Goal: Information Seeking & Learning: Learn about a topic

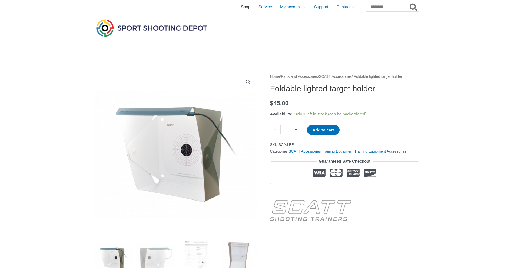
click at [241, 8] on span "Shop" at bounding box center [245, 7] width 9 height 14
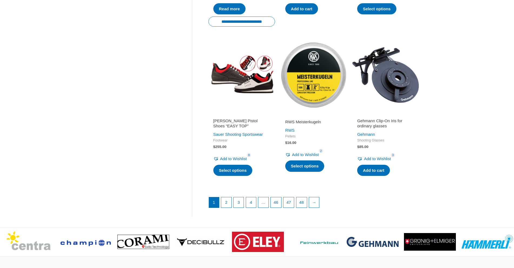
scroll to position [676, 0]
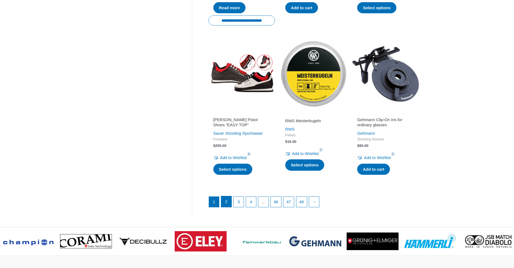
click at [229, 202] on link "2" at bounding box center [226, 201] width 10 height 11
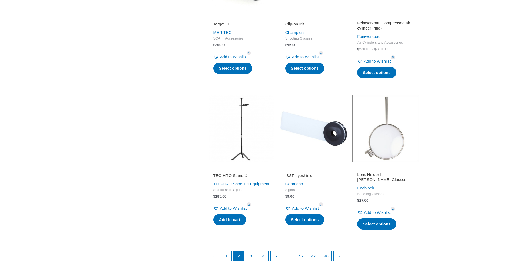
scroll to position [642, 0]
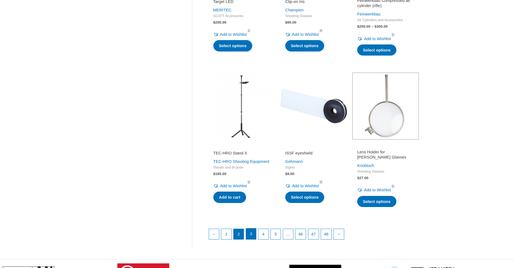
click at [250, 234] on link "3" at bounding box center [251, 233] width 10 height 11
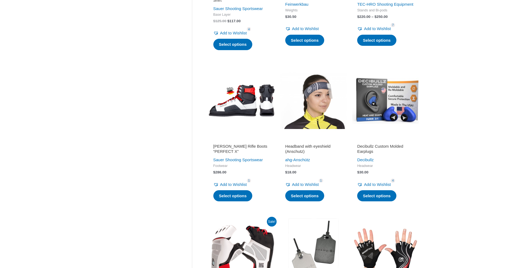
scroll to position [507, 0]
click at [387, 154] on h2 "Decibullz Custom Molded Earplugs" at bounding box center [385, 148] width 57 height 11
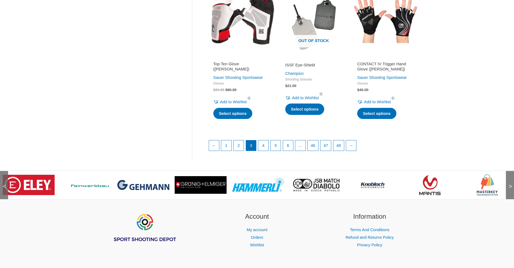
scroll to position [744, 0]
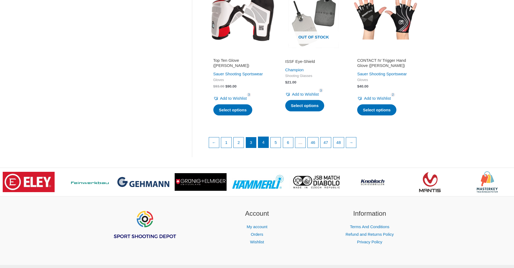
click at [266, 147] on link "4" at bounding box center [263, 142] width 10 height 11
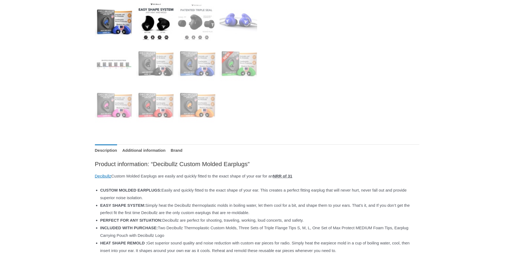
scroll to position [237, 0]
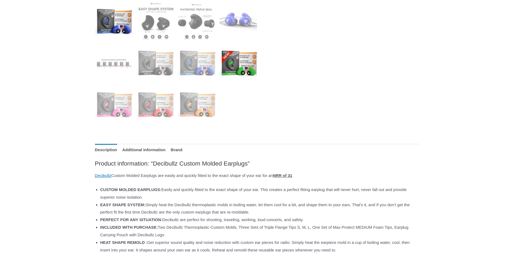
click at [232, 55] on img at bounding box center [239, 63] width 38 height 38
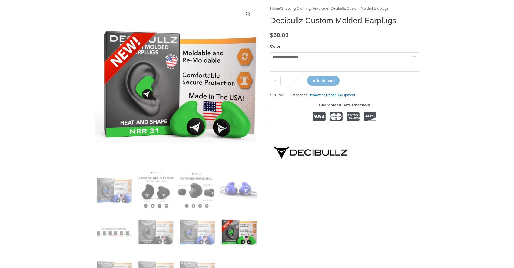
scroll to position [68, 0]
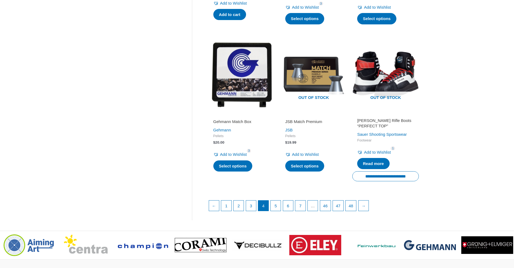
scroll to position [744, 0]
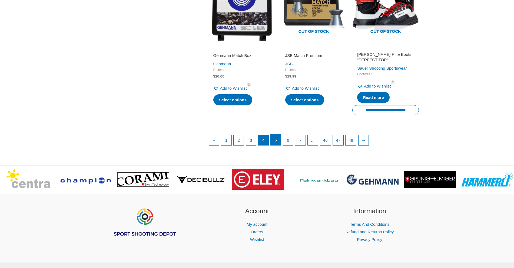
click at [281, 134] on link "5" at bounding box center [276, 139] width 10 height 11
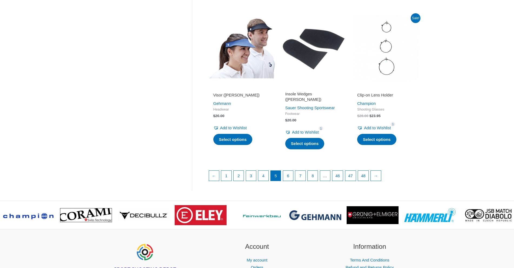
scroll to position [710, 0]
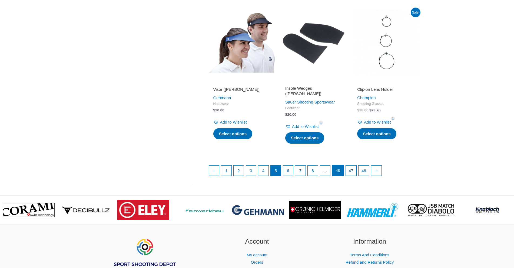
click at [343, 165] on link "46" at bounding box center [337, 170] width 11 height 11
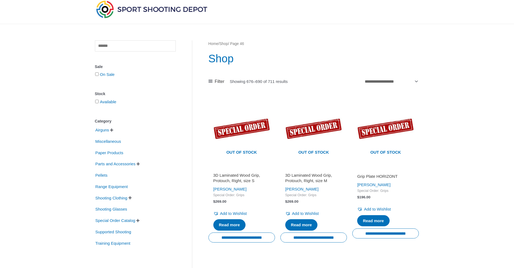
scroll to position [68, 0]
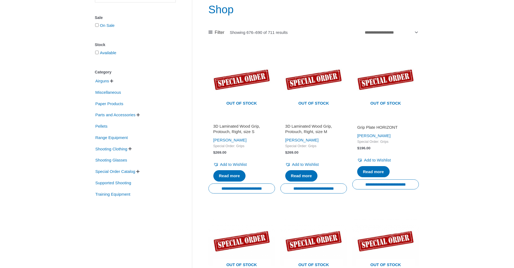
click at [140, 115] on span "" at bounding box center [138, 115] width 3 height 4
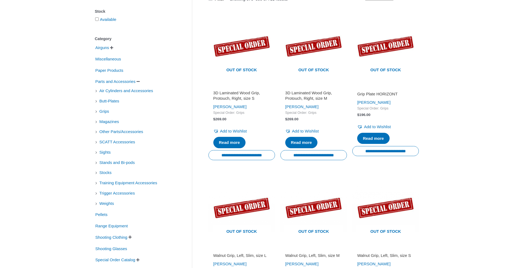
scroll to position [135, 0]
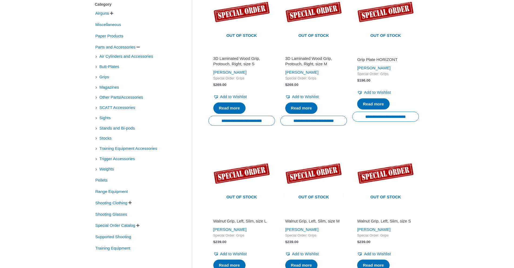
click at [98, 118] on li "Sights" at bounding box center [135, 117] width 81 height 9
click at [100, 118] on span "Sights" at bounding box center [105, 117] width 12 height 9
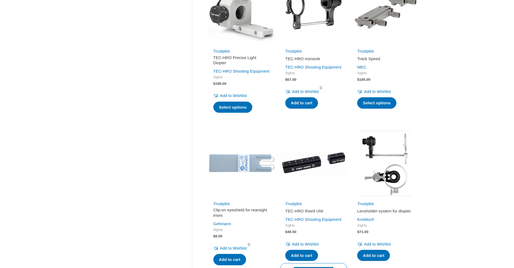
scroll to position [676, 0]
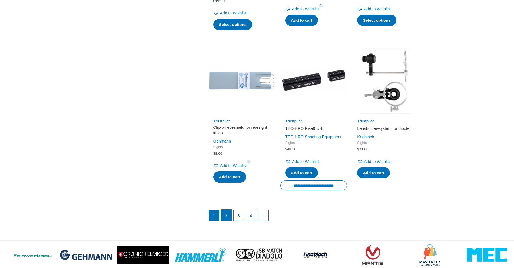
click at [228, 220] on link "2" at bounding box center [226, 214] width 10 height 11
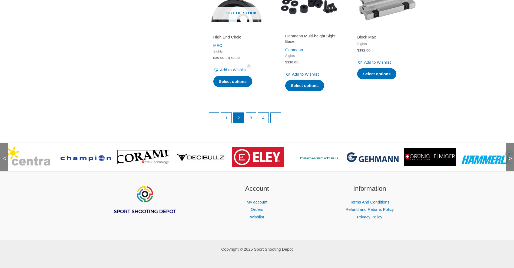
scroll to position [778, 0]
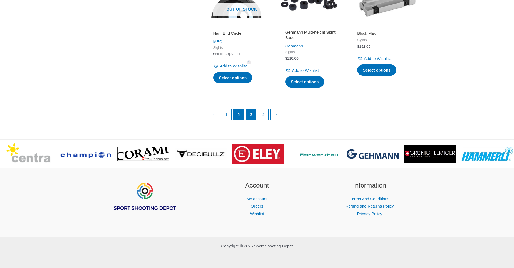
click at [253, 120] on link "3" at bounding box center [251, 114] width 10 height 11
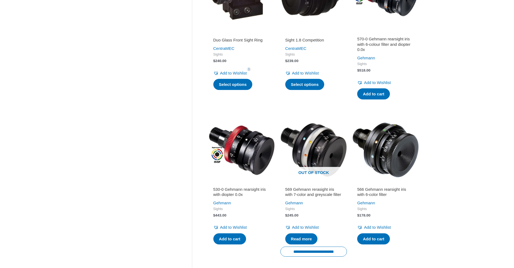
scroll to position [676, 0]
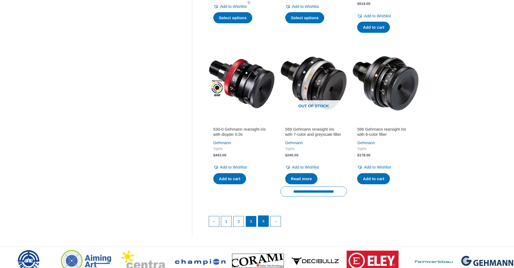
click at [267, 226] on link "4" at bounding box center [263, 220] width 10 height 11
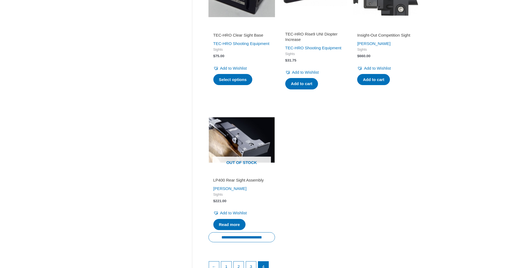
scroll to position [676, 0]
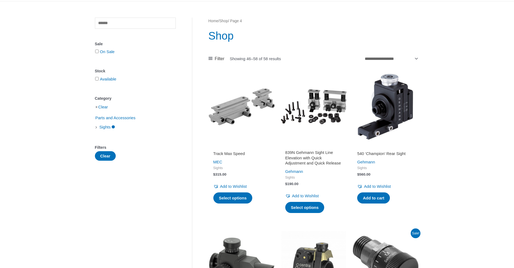
scroll to position [0, 0]
